Goal: Check status: Check status

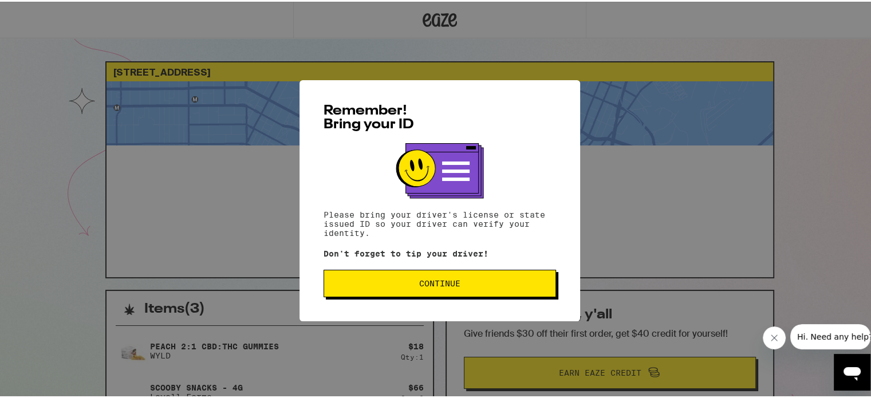
click at [452, 280] on span "Continue" at bounding box center [439, 282] width 41 height 8
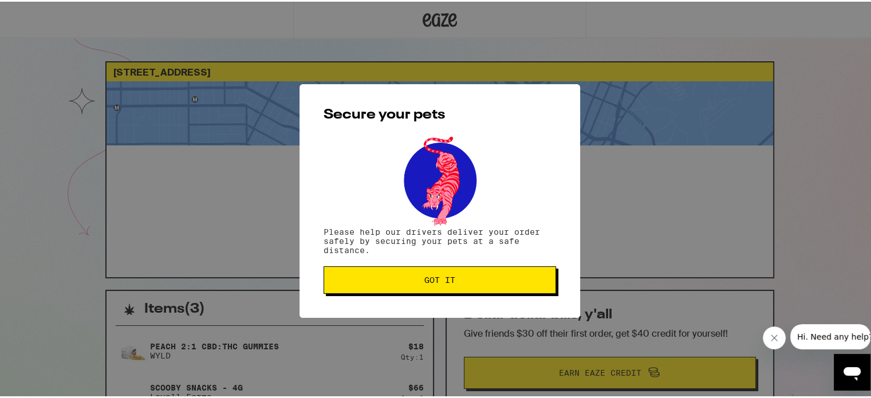
click at [452, 278] on span "Got it" at bounding box center [439, 278] width 213 height 8
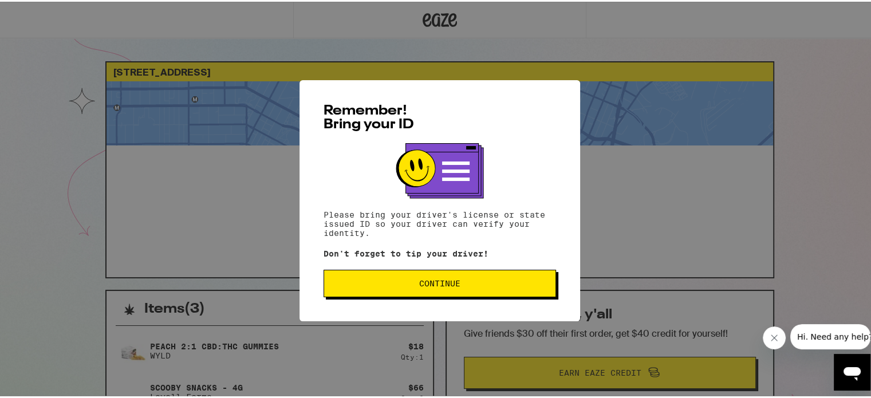
click at [435, 286] on span "Continue" at bounding box center [439, 282] width 41 height 8
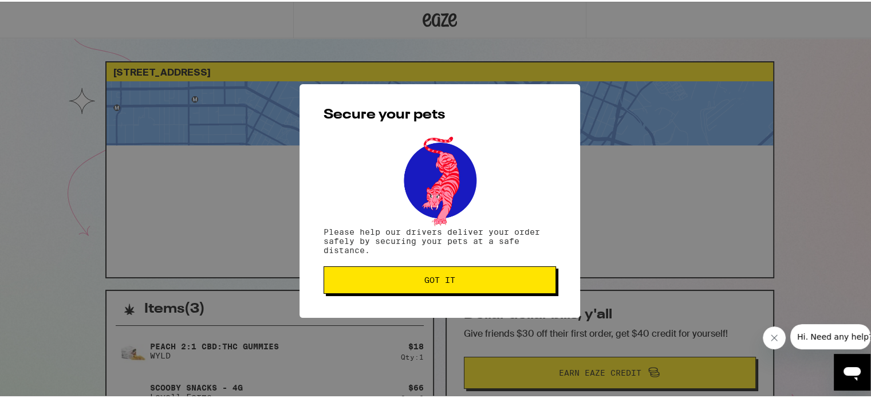
click at [418, 286] on button "Got it" at bounding box center [440, 278] width 233 height 27
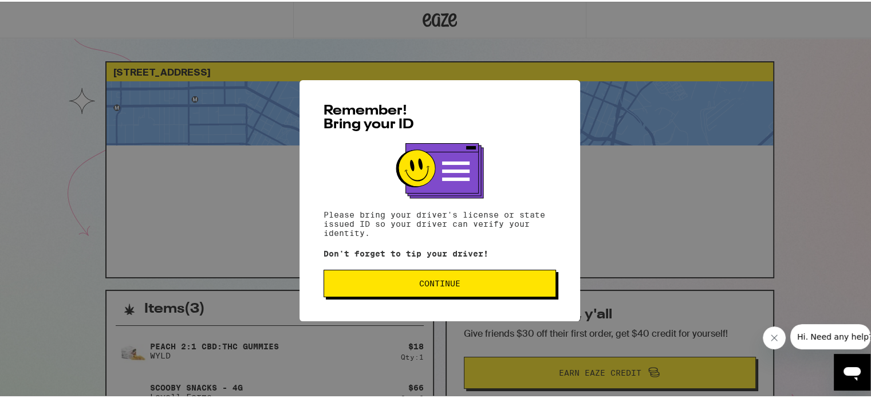
click at [447, 284] on span "Continue" at bounding box center [439, 282] width 41 height 8
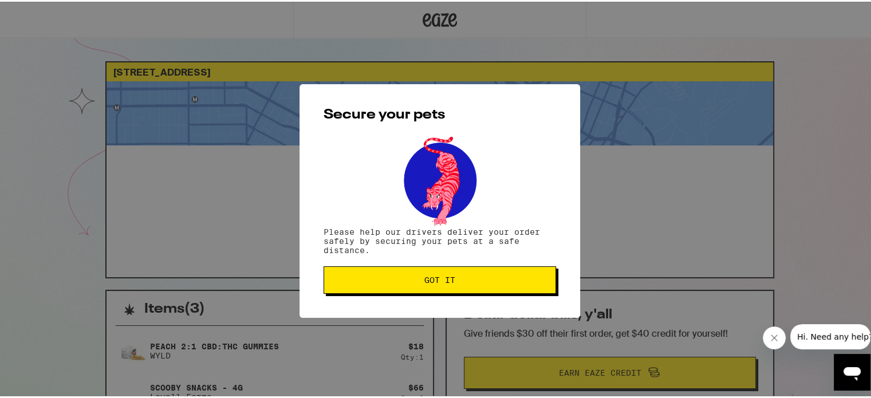
click at [471, 286] on button "Got it" at bounding box center [440, 278] width 233 height 27
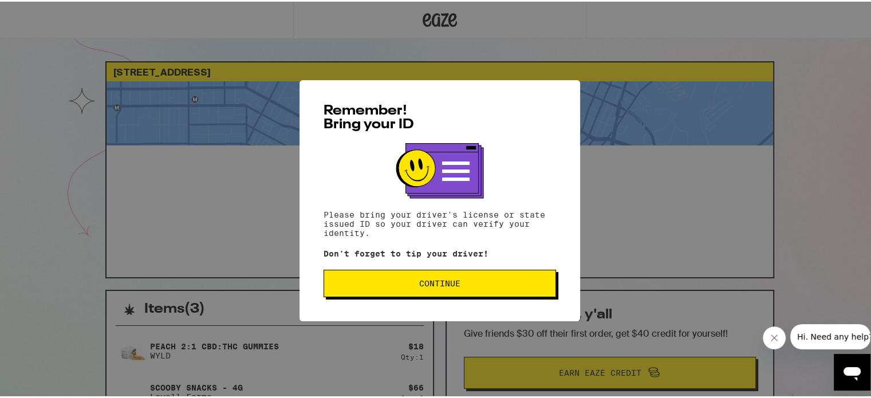
click at [452, 282] on span "Continue" at bounding box center [439, 282] width 41 height 8
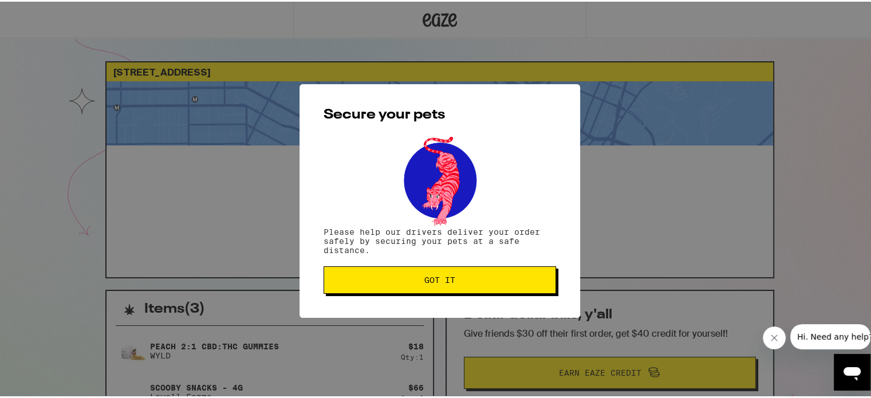
click at [484, 287] on button "Got it" at bounding box center [440, 278] width 233 height 27
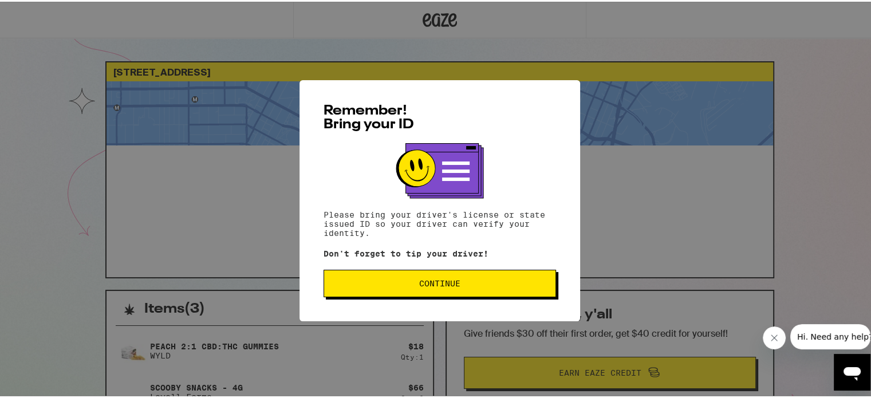
drag, startPoint x: 475, startPoint y: 284, endPoint x: 743, endPoint y: 295, distance: 267.7
click at [475, 284] on span "Continue" at bounding box center [439, 282] width 213 height 8
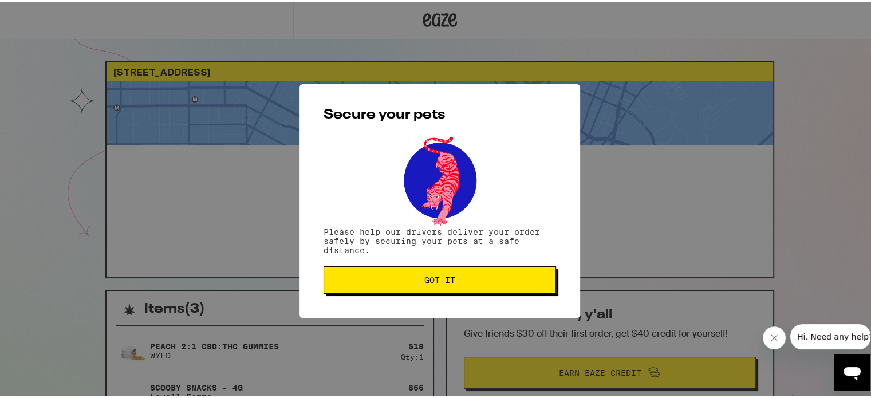
click at [467, 282] on span "Got it" at bounding box center [439, 278] width 213 height 8
